Goal: Task Accomplishment & Management: Use online tool/utility

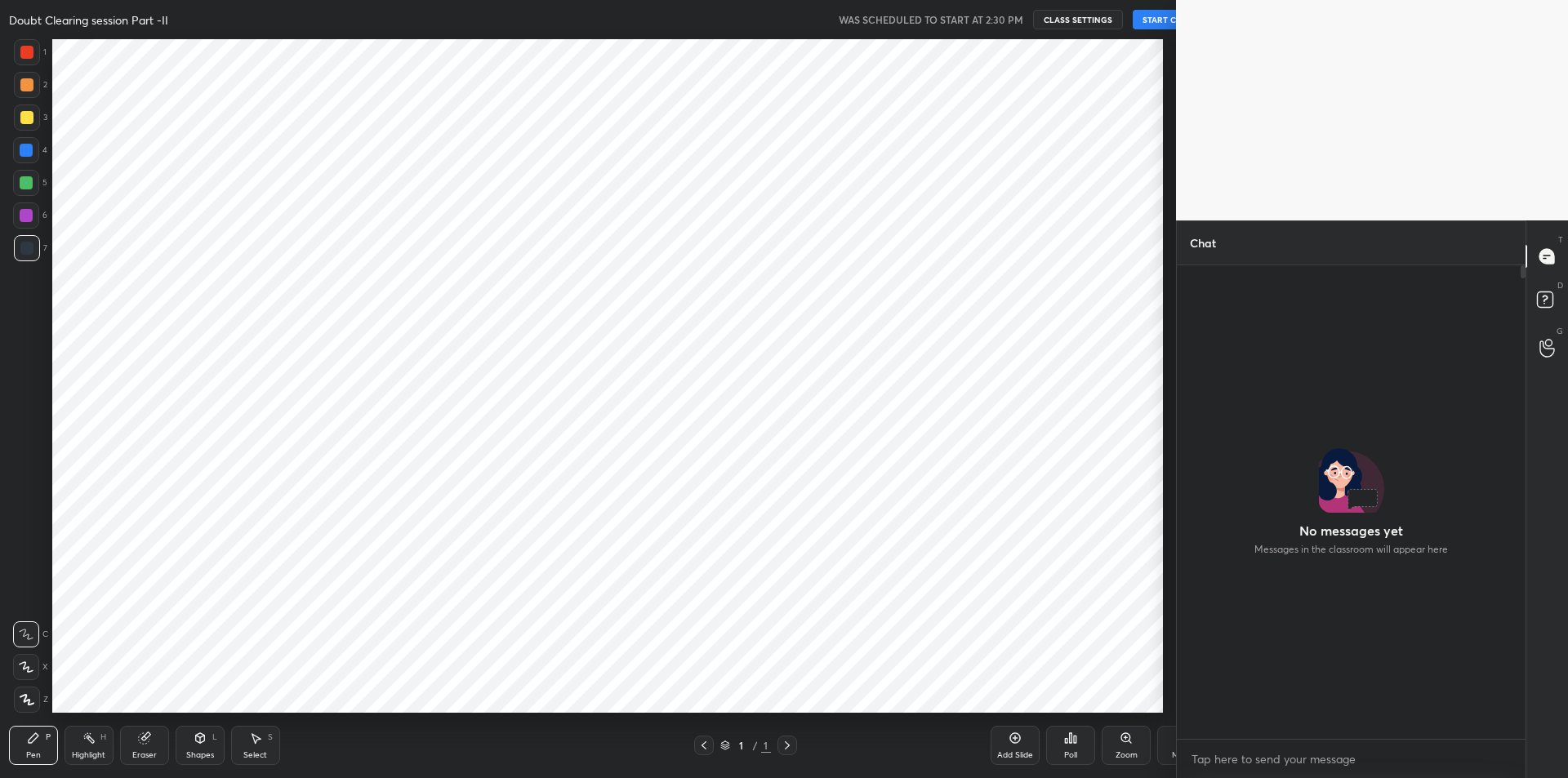
scroll to position [80928, 80543]
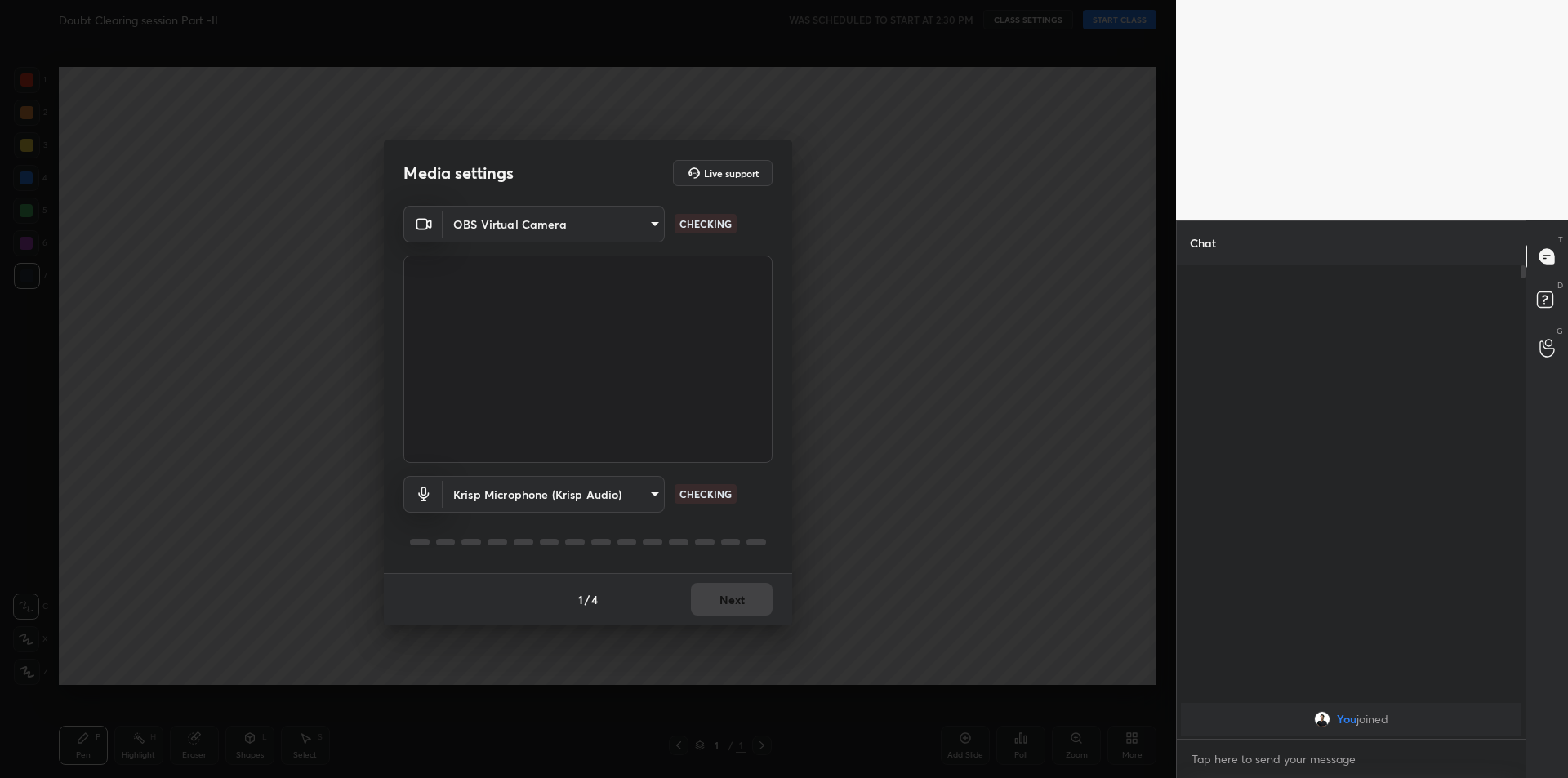
click at [622, 493] on body "1 2 3 4 5 6 7 C X Z C X Z E E Erase all H H Doubt Clearing session Part -II WAS…" at bounding box center [784, 389] width 1568 height 778
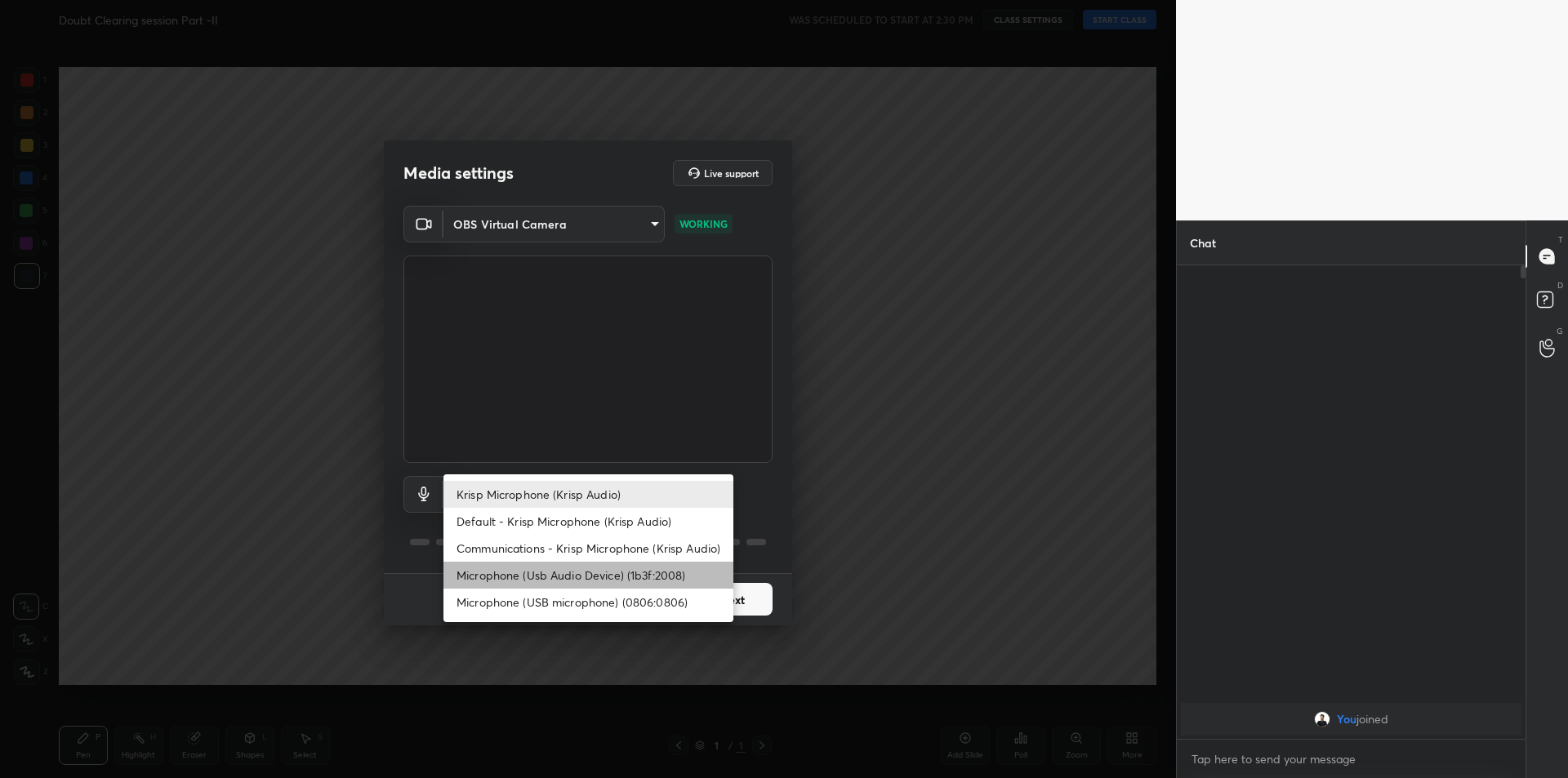
click at [578, 576] on li "Microphone (Usb Audio Device) (1b3f:2008)" at bounding box center [589, 575] width 290 height 27
type input "fde829080738fc3fb0167f80aaf6a609a4591a58cc93b04ec9dd4d9d5dd89f15"
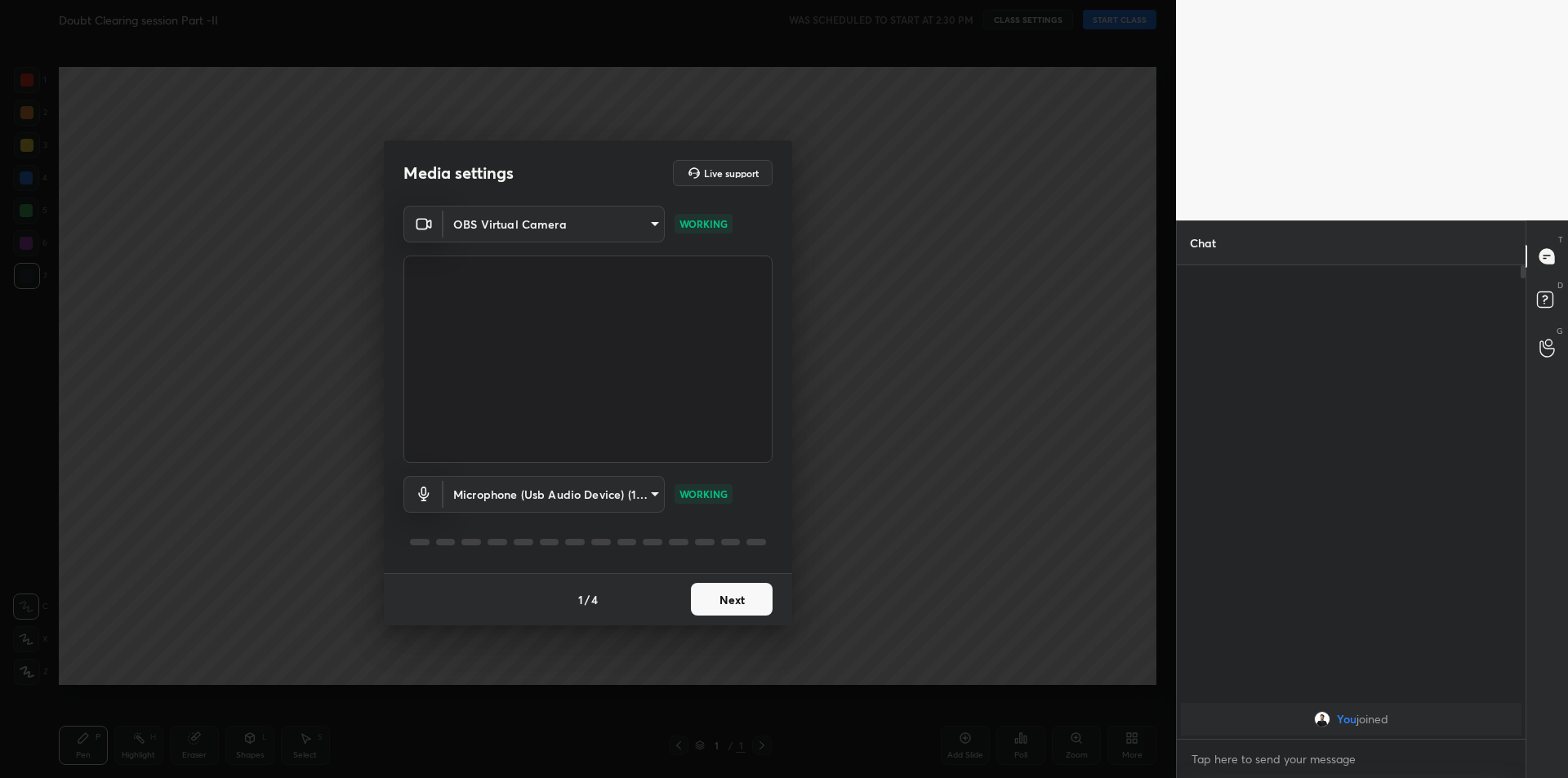
click at [717, 595] on button "Next" at bounding box center [731, 599] width 82 height 33
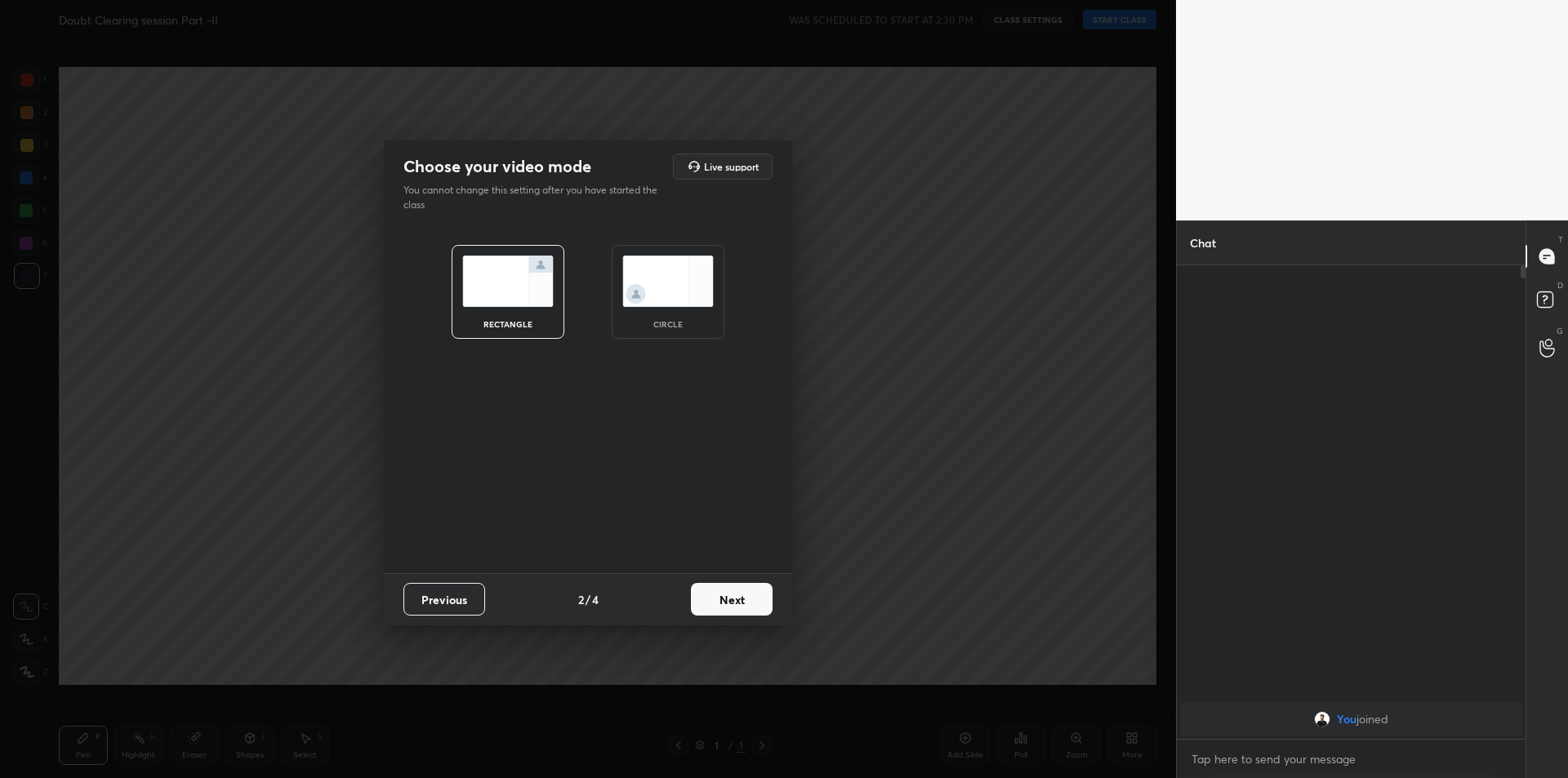
click at [717, 595] on button "Next" at bounding box center [731, 599] width 82 height 33
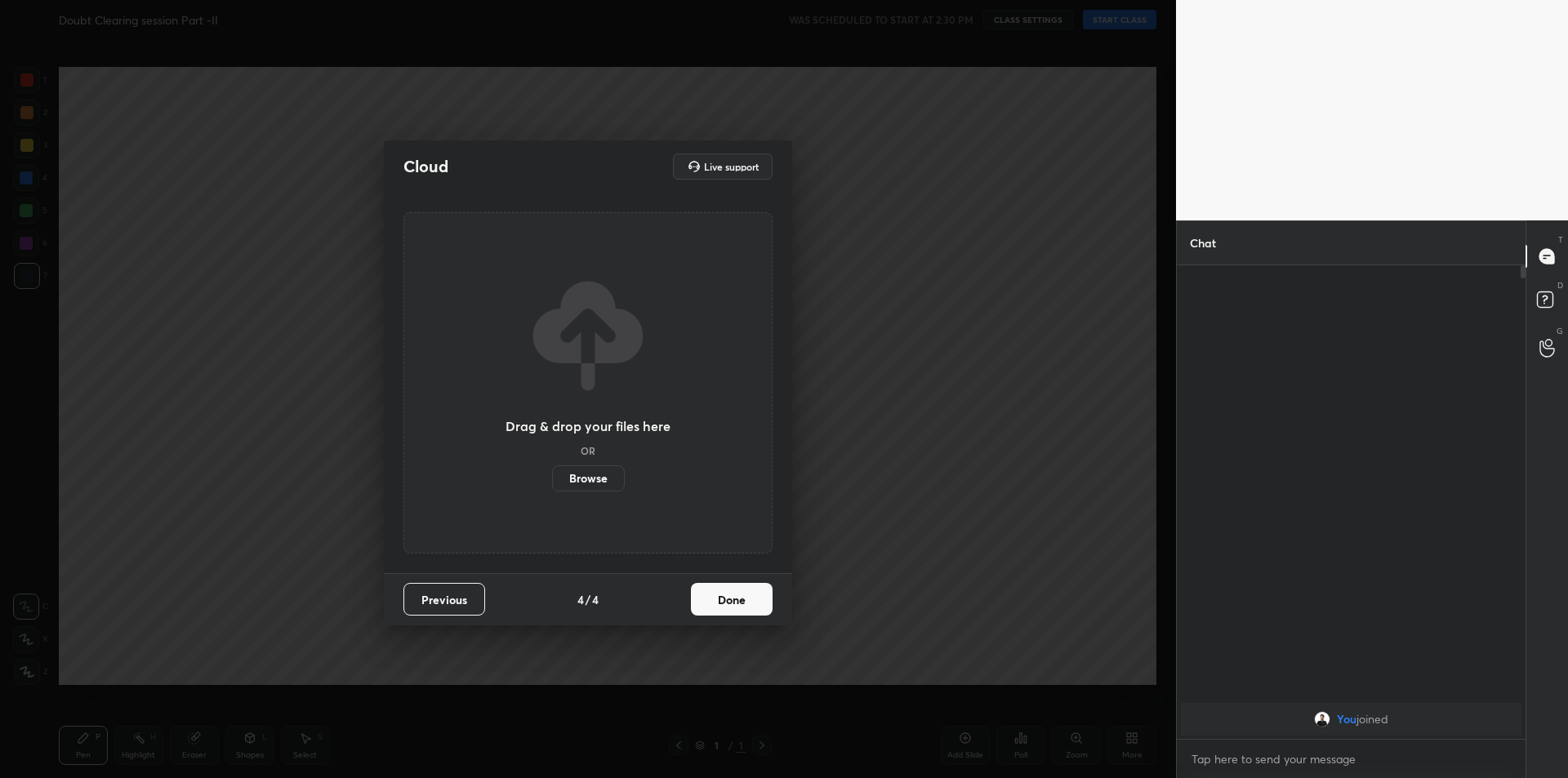
click at [717, 595] on button "Done" at bounding box center [731, 599] width 82 height 33
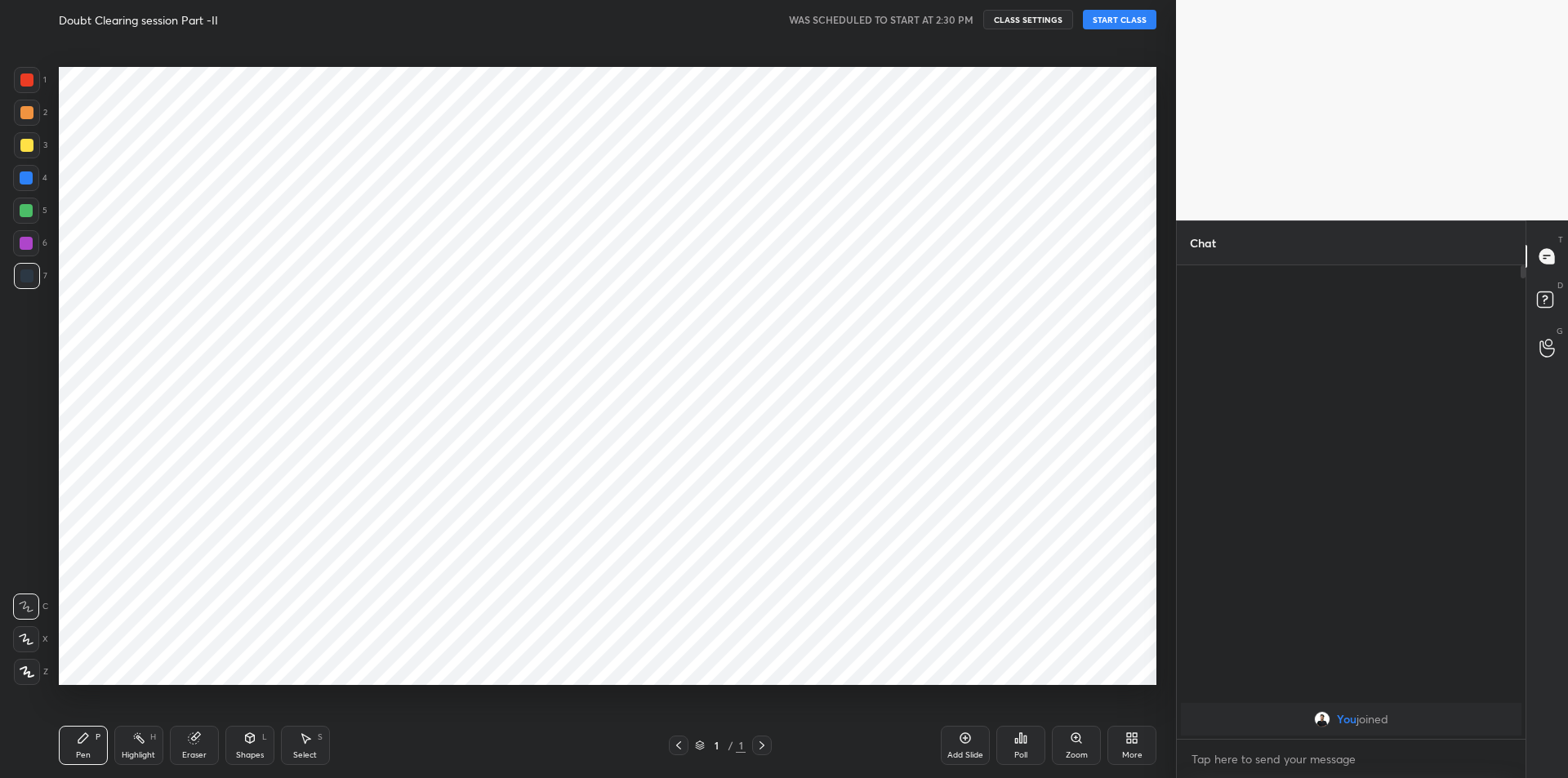
click at [1115, 22] on button "START CLASS" at bounding box center [1120, 19] width 73 height 19
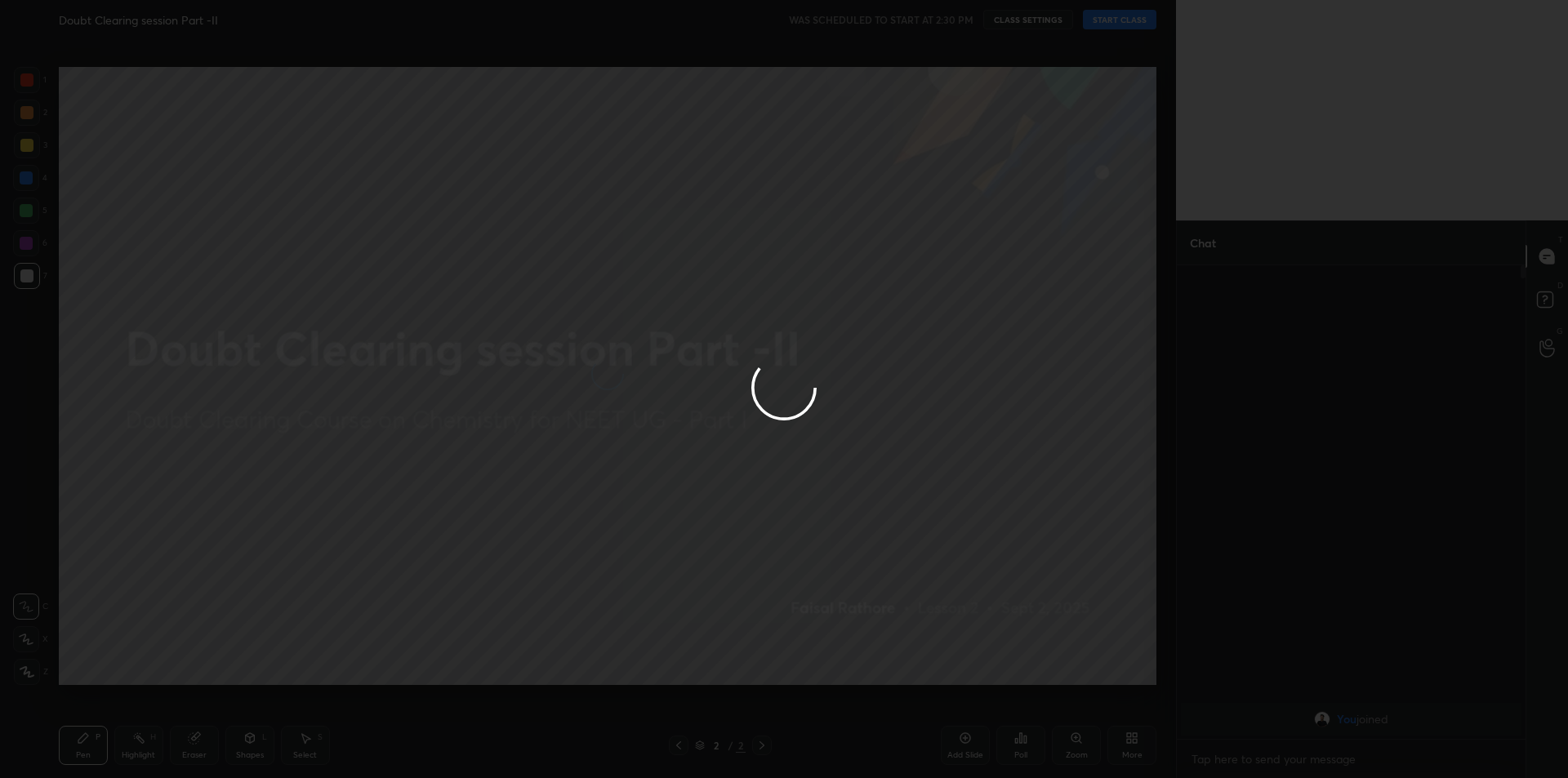
type textarea "x"
click at [28, 674] on div at bounding box center [784, 389] width 1568 height 778
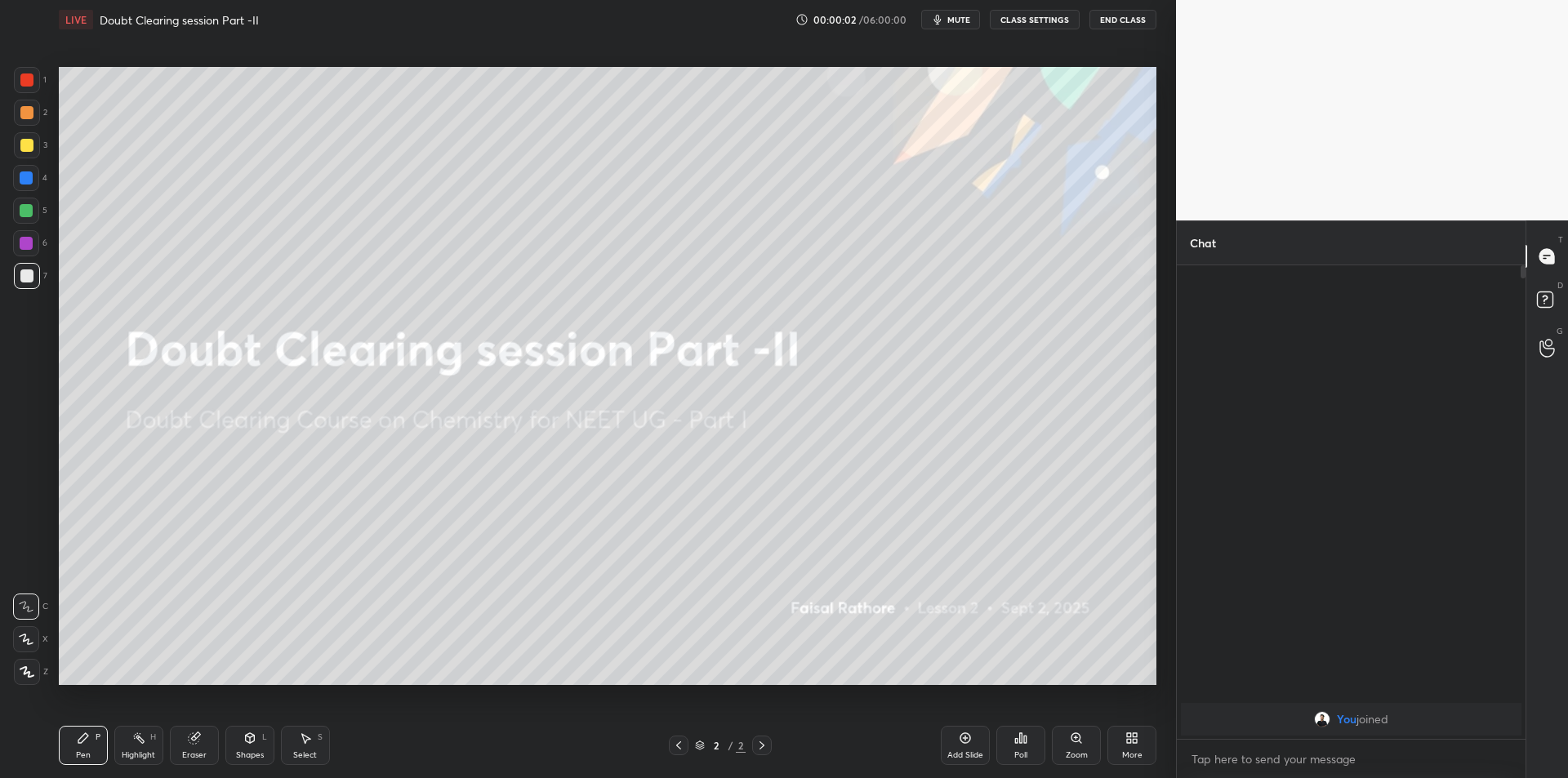
click at [28, 674] on icon at bounding box center [27, 672] width 13 height 10
click at [155, 739] on div "H" at bounding box center [153, 737] width 6 height 8
click at [188, 739] on icon at bounding box center [194, 738] width 13 height 13
click at [33, 567] on div "C X Z" at bounding box center [30, 527] width 35 height 118
click at [34, 564] on div at bounding box center [27, 553] width 26 height 26
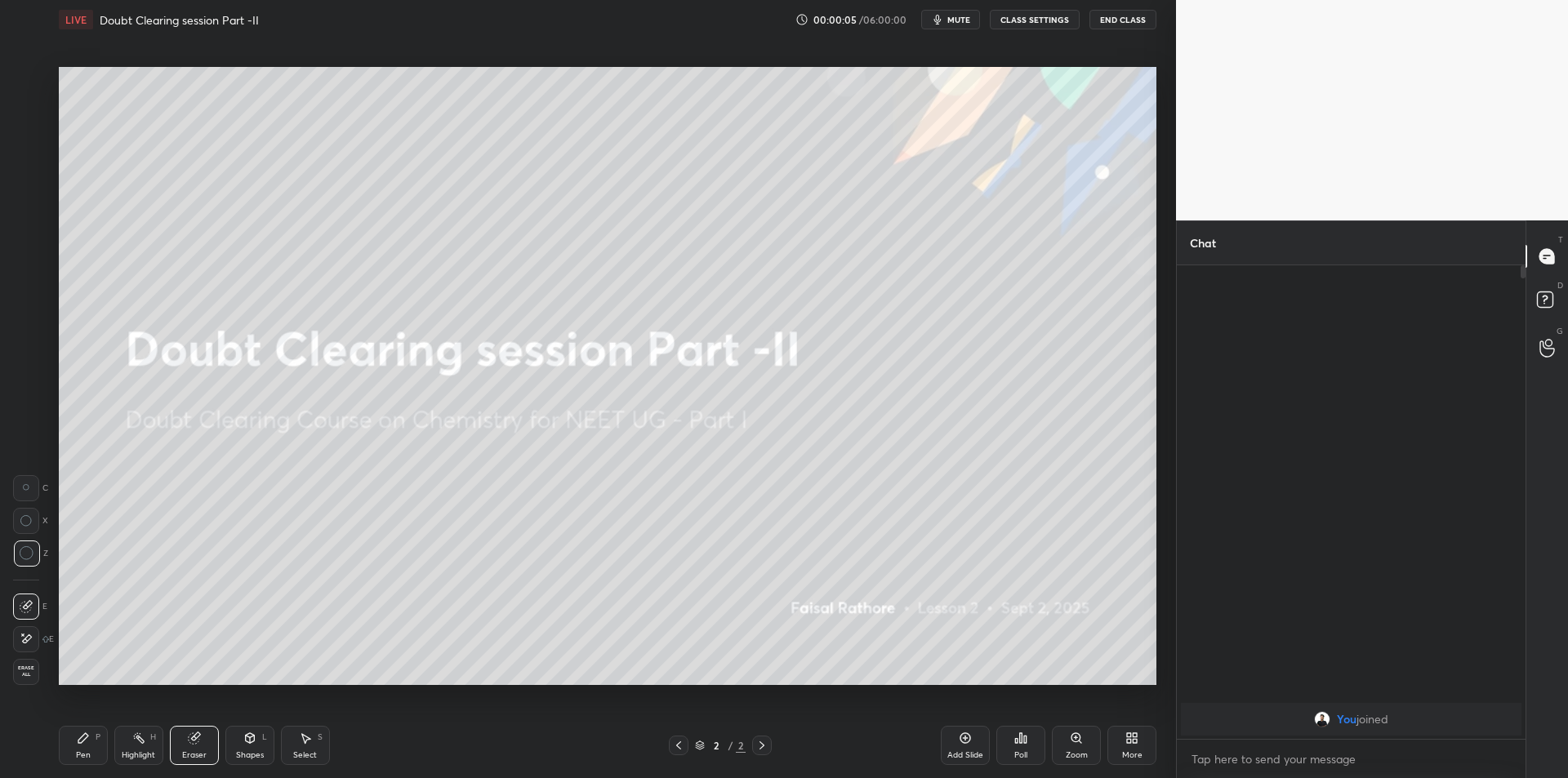
click at [135, 733] on icon at bounding box center [138, 738] width 13 height 13
click at [944, 25] on icon "button" at bounding box center [937, 19] width 13 height 13
